Goal: Find specific page/section: Find specific page/section

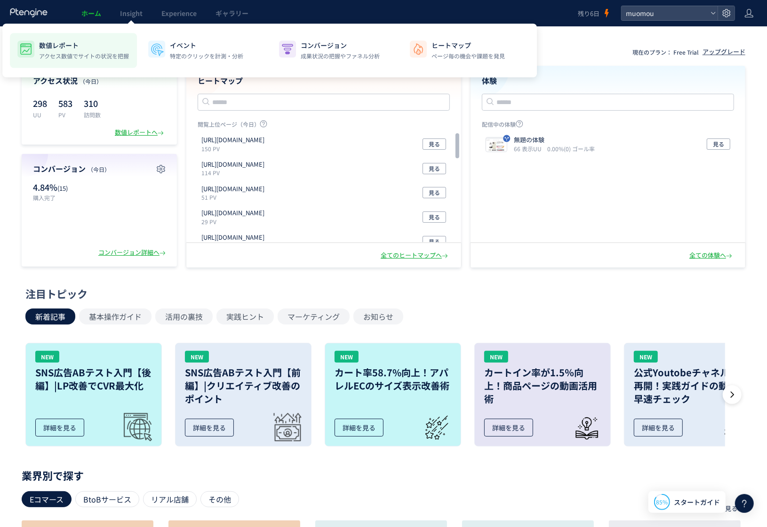
click at [74, 51] on div "数値レポート アクセス数値でサイトの状況を把握" at bounding box center [84, 50] width 90 height 20
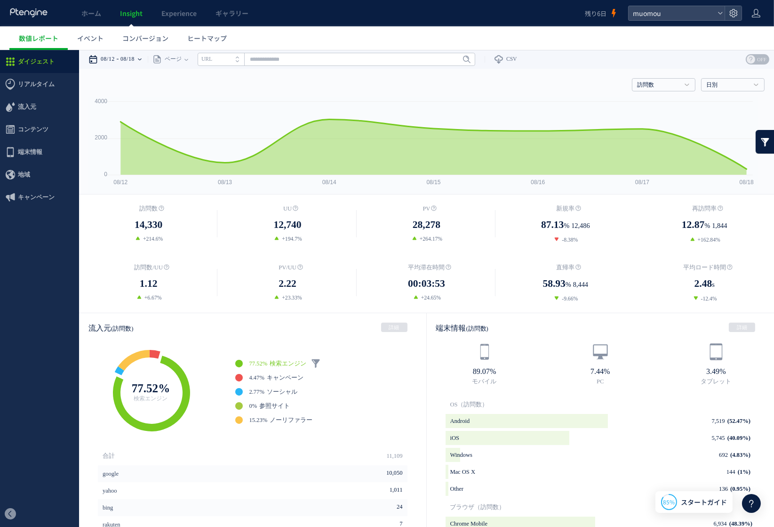
click at [135, 57] on time "08/18" at bounding box center [127, 58] width 14 height 19
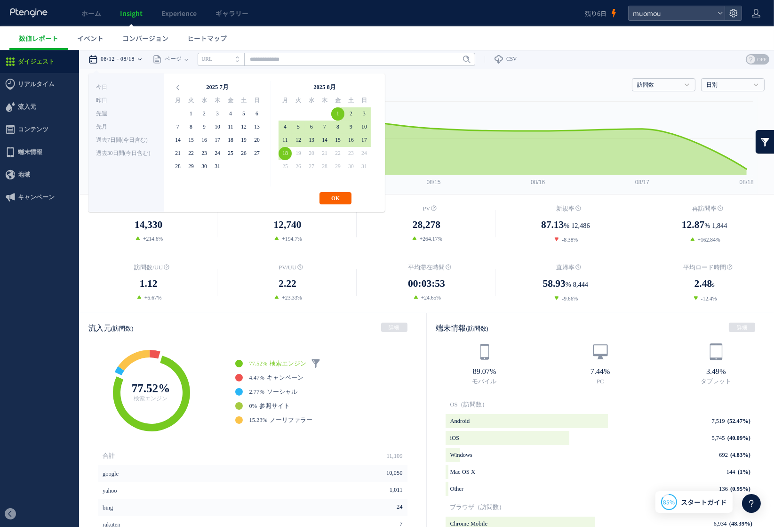
click at [336, 194] on button "OK" at bounding box center [336, 198] width 32 height 12
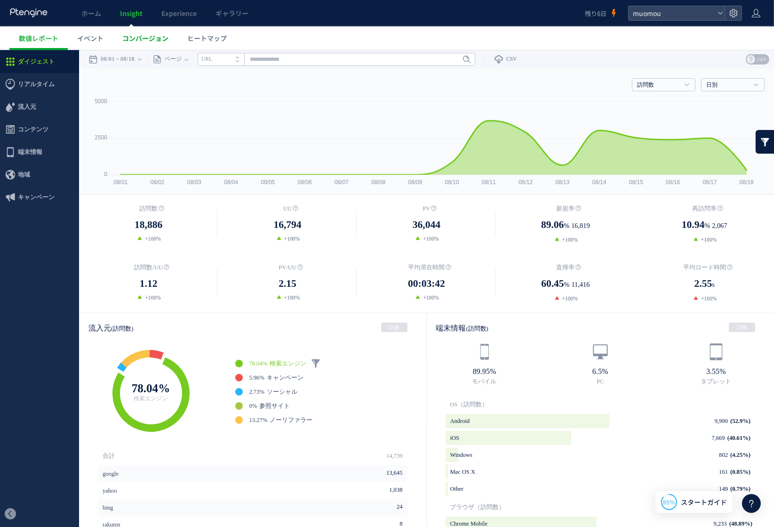
click at [151, 35] on span "コンバージョン" at bounding box center [145, 37] width 46 height 9
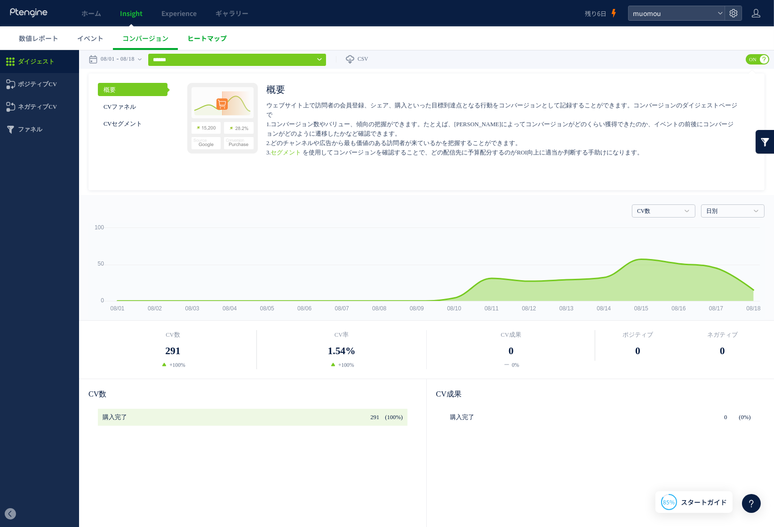
click at [201, 37] on span "ヒートマップ" at bounding box center [207, 37] width 40 height 9
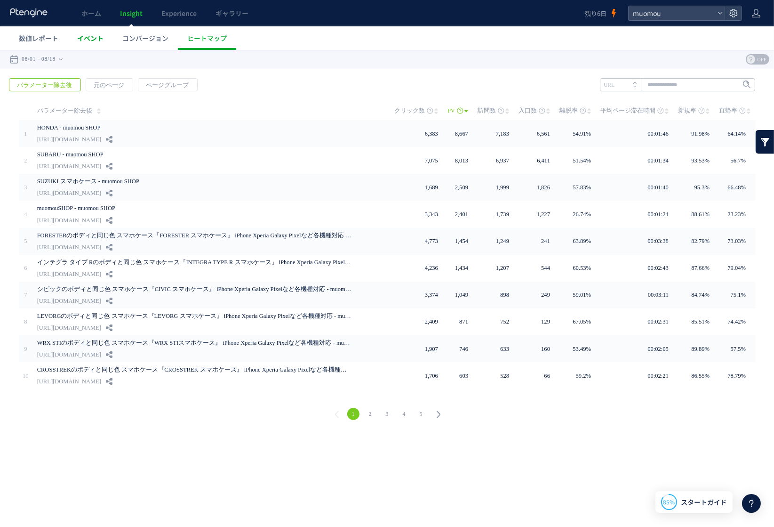
click at [84, 40] on span "イベント" at bounding box center [90, 37] width 26 height 9
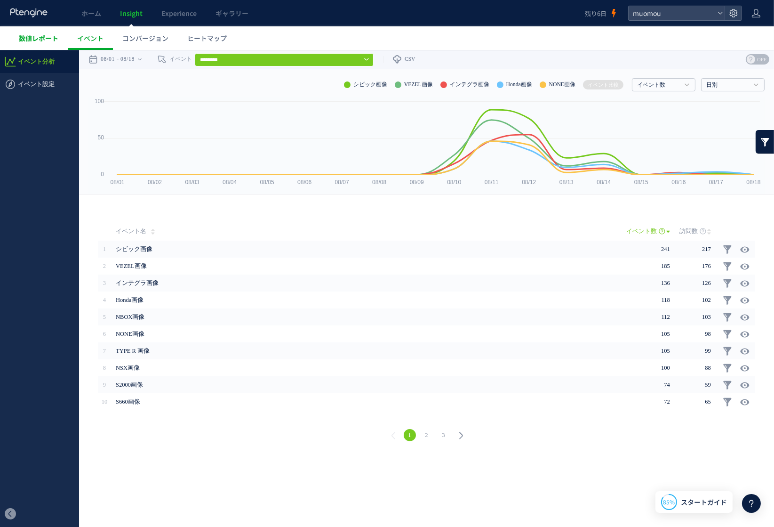
click at [36, 41] on span "数値レポート" at bounding box center [39, 37] width 40 height 9
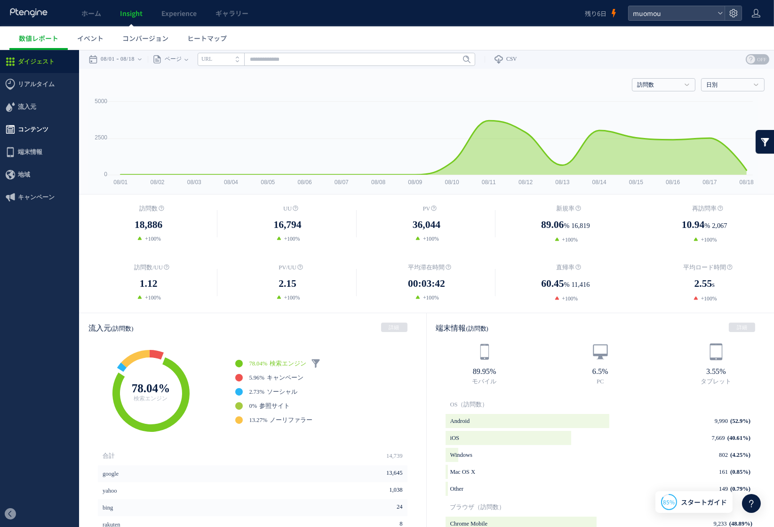
click at [27, 134] on span "コンテンツ" at bounding box center [33, 129] width 31 height 23
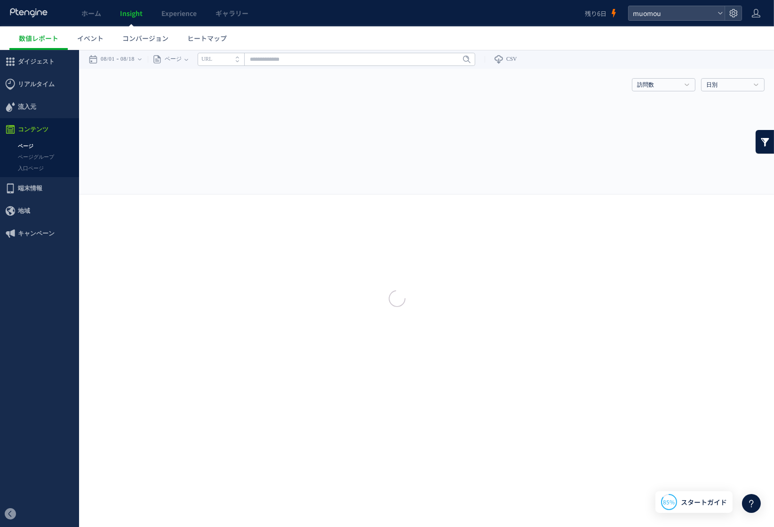
click at [34, 146] on div at bounding box center [387, 263] width 774 height 527
